Goal: Check status: Check status

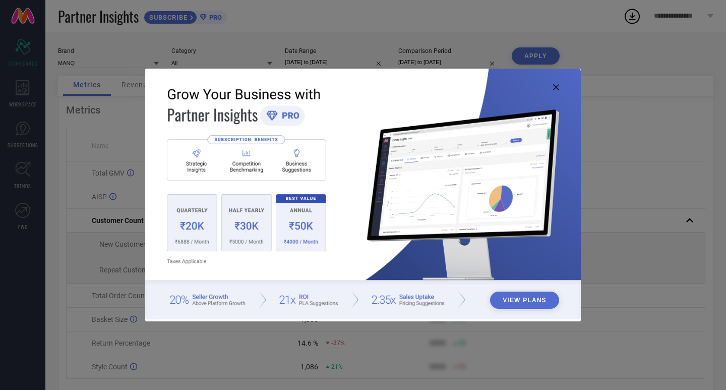
click at [557, 87] on icon at bounding box center [556, 87] width 6 height 6
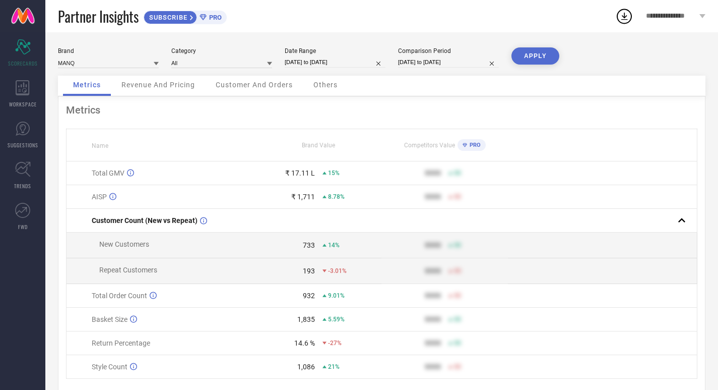
click at [312, 59] on input "[DATE] to [DATE]" at bounding box center [335, 62] width 101 height 11
select select "8"
select select "2025"
select select "9"
select select "2025"
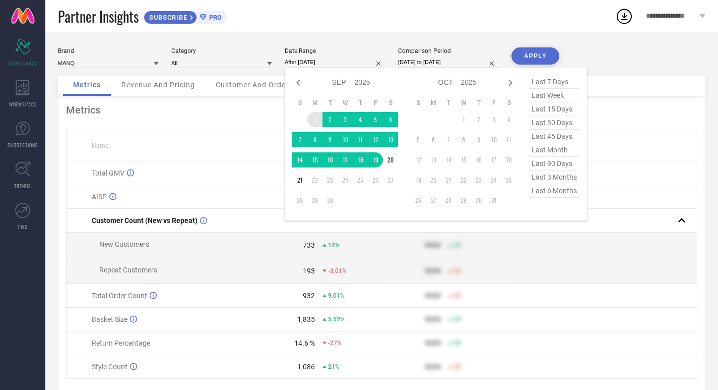
click at [315, 117] on td "1" at bounding box center [315, 119] width 15 height 15
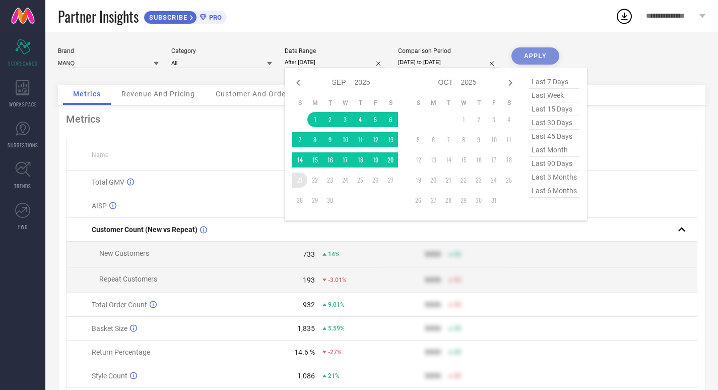
type input "[DATE] to [DATE]"
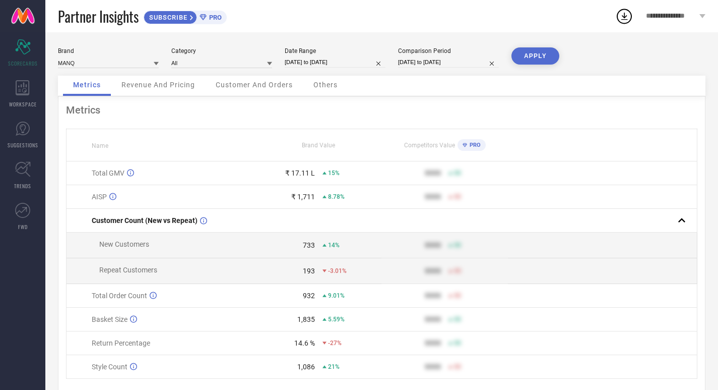
click at [441, 57] on input "[DATE] to [DATE]" at bounding box center [448, 62] width 101 height 11
select select "8"
select select "2024"
select select "9"
select select "2024"
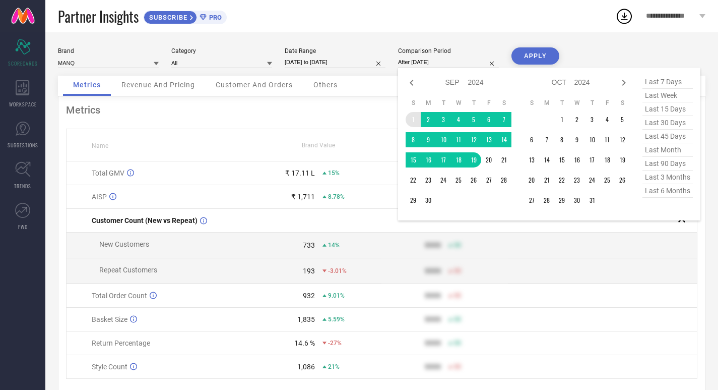
click at [411, 120] on td "1" at bounding box center [413, 119] width 15 height 15
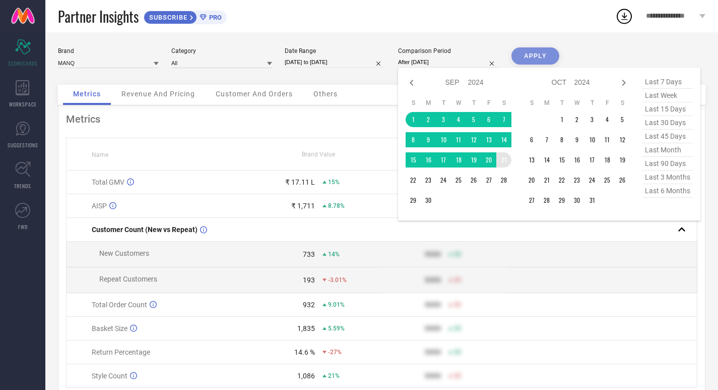
type input "[DATE] to [DATE]"
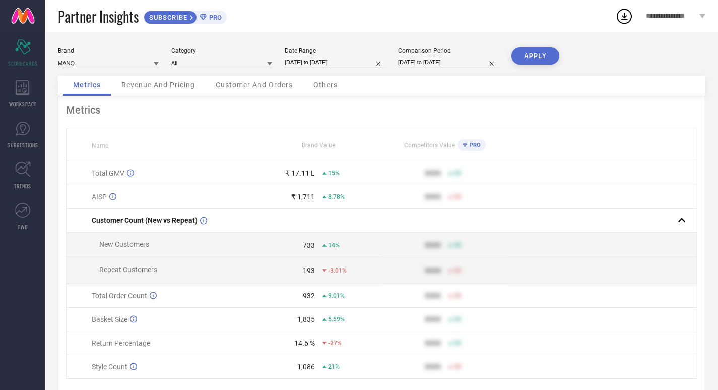
click at [527, 49] on button "APPLY" at bounding box center [536, 55] width 48 height 17
select select "8"
select select "2025"
select select "9"
select select "2025"
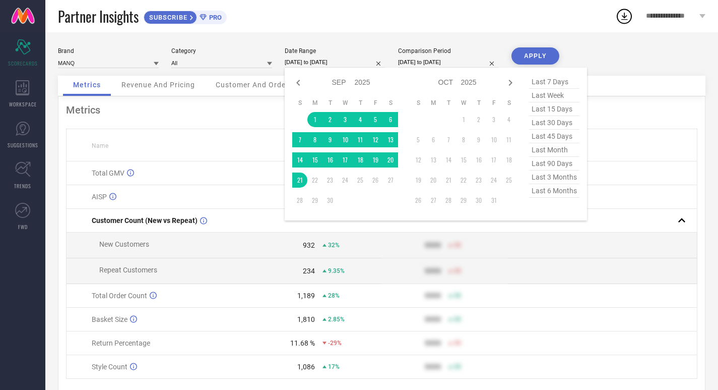
click at [325, 61] on input "[DATE] to [DATE]" at bounding box center [335, 62] width 101 height 11
click at [423, 55] on div "Comparison Period [DATE] to [DATE]" at bounding box center [448, 57] width 101 height 21
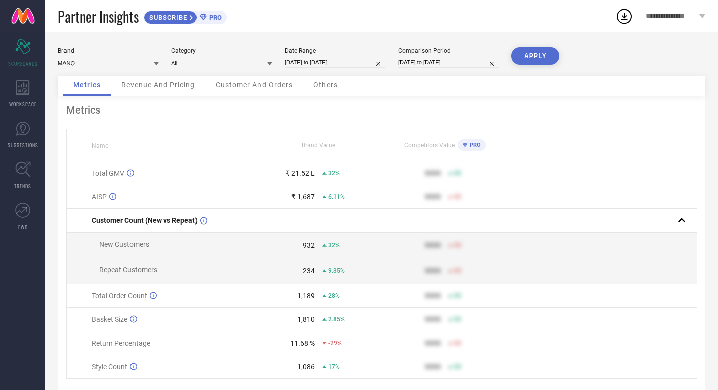
click at [423, 60] on input "[DATE] to [DATE]" at bounding box center [448, 62] width 101 height 11
select select "8"
select select "2024"
select select "9"
select select "2024"
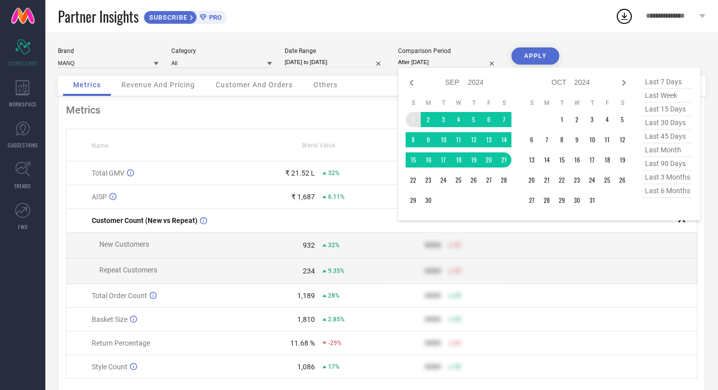
click at [413, 123] on td "1" at bounding box center [413, 119] width 15 height 15
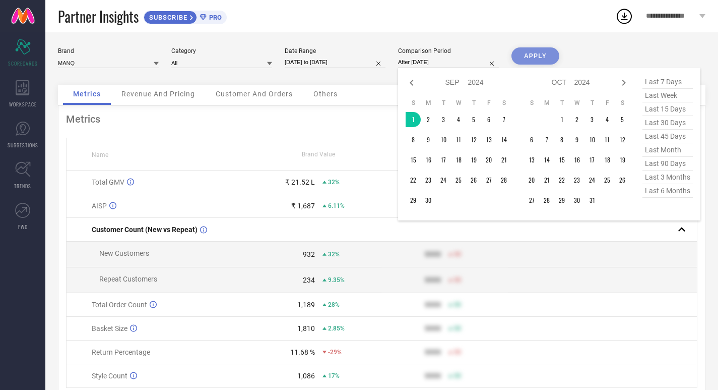
type input "[DATE] to [DATE]"
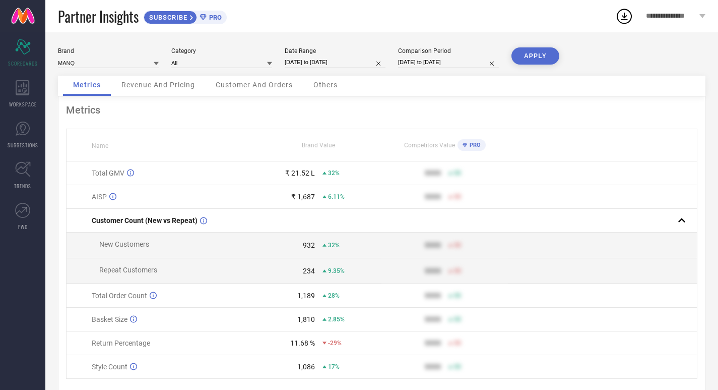
click at [540, 49] on button "APPLY" at bounding box center [536, 55] width 48 height 17
